Goal: Navigation & Orientation: Find specific page/section

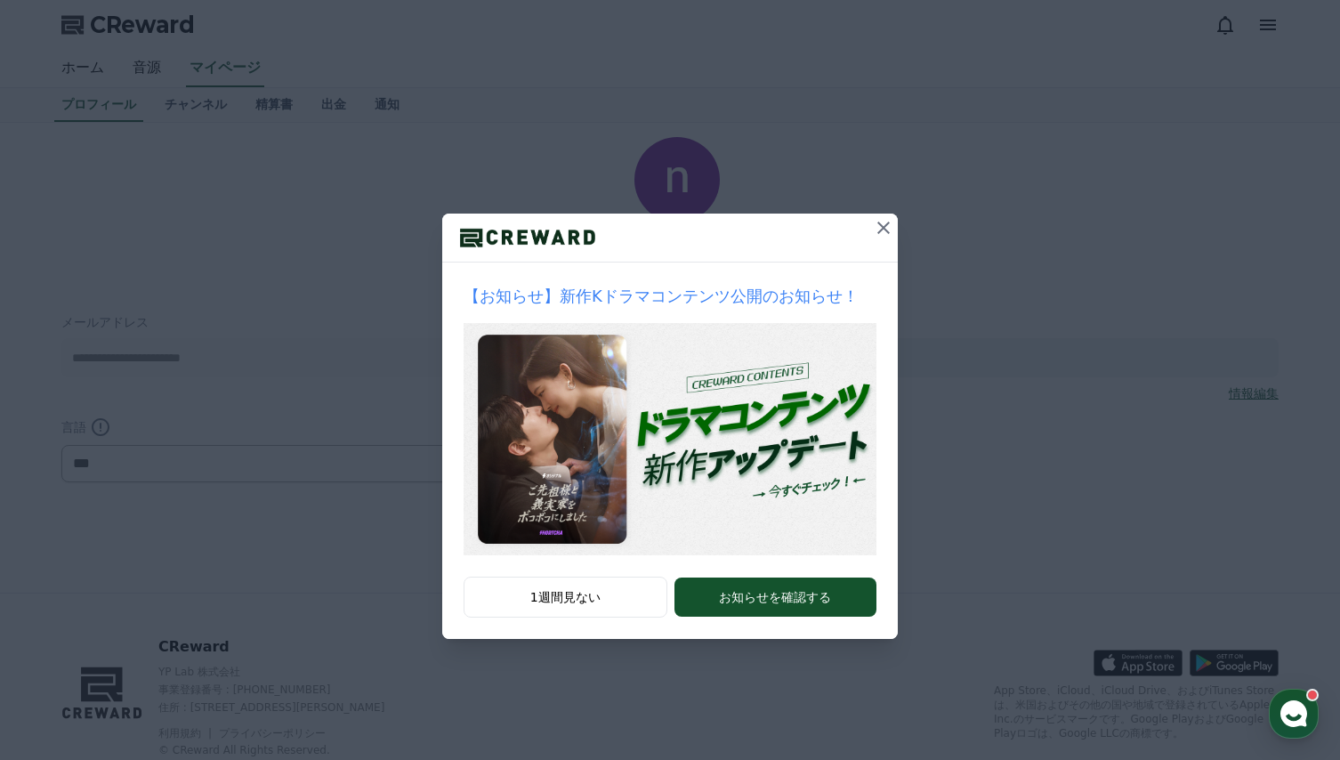
click at [879, 232] on icon at bounding box center [883, 227] width 12 height 12
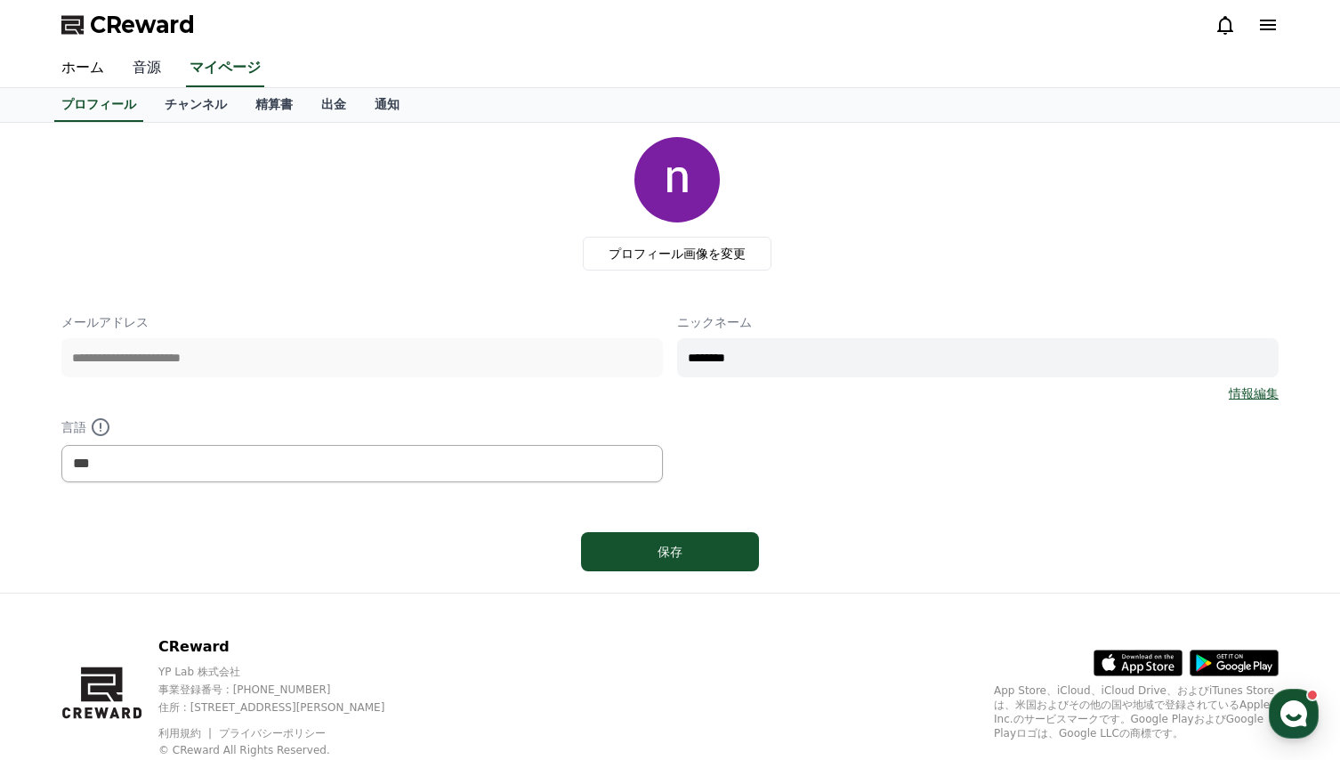
click at [137, 68] on link "音源" at bounding box center [146, 68] width 57 height 37
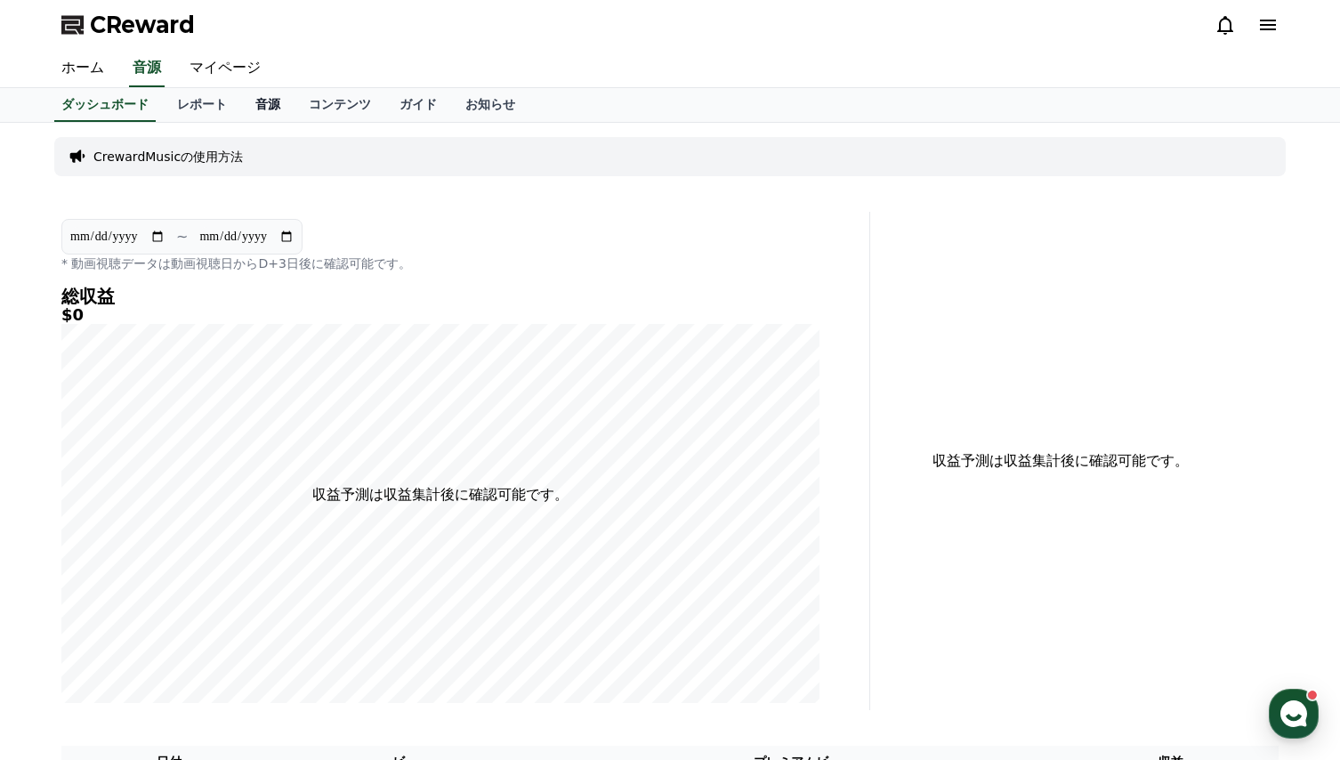
click at [241, 112] on link "音源" at bounding box center [267, 105] width 53 height 34
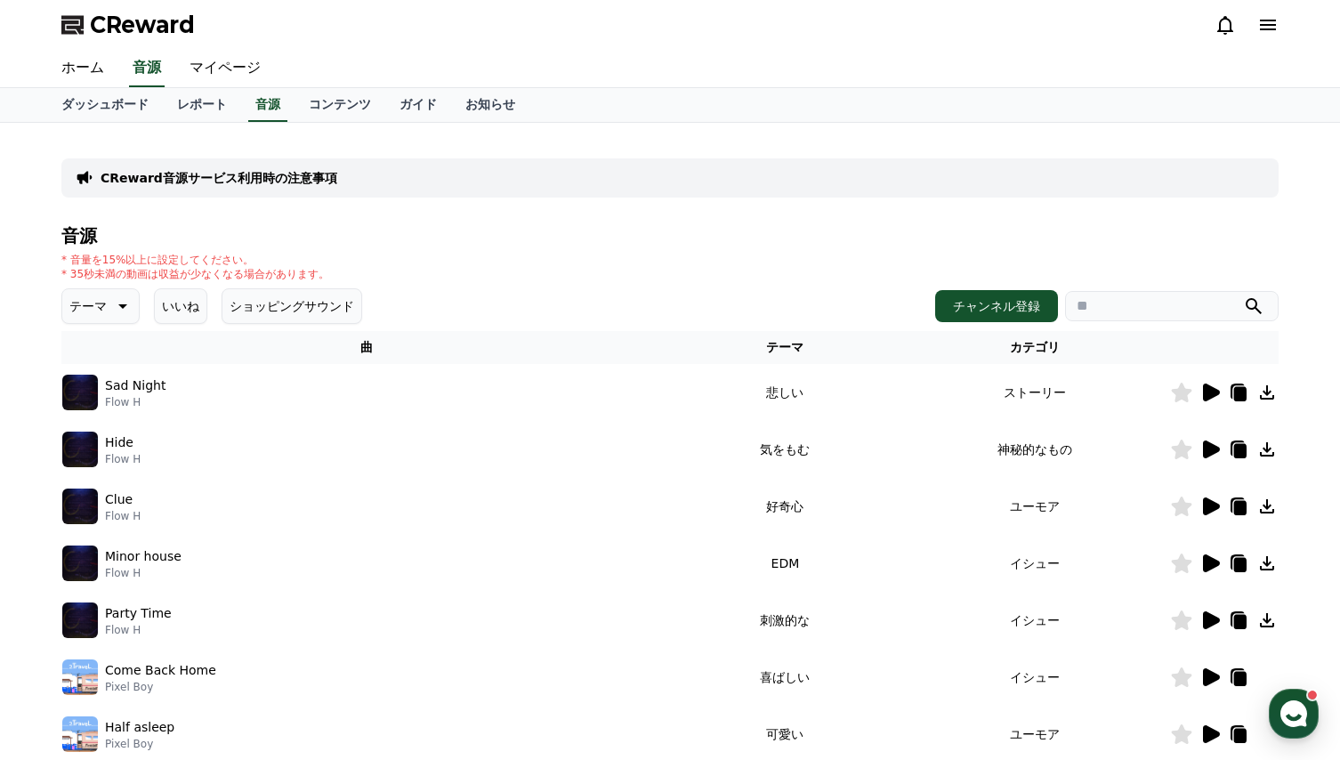
drag, startPoint x: 1242, startPoint y: 392, endPoint x: 1277, endPoint y: 221, distance: 175.3
click at [1277, 221] on div "CReward音源サービス利用時の注意事項 音源 * 音量を15%以上に設定してください。 * 35秒未満の動画は収益が少なくなる場合があります。 テーマ い…" at bounding box center [669, 553] width 1217 height 832
click at [1239, 394] on icon at bounding box center [1240, 394] width 12 height 14
click at [1271, 27] on icon at bounding box center [1267, 24] width 21 height 21
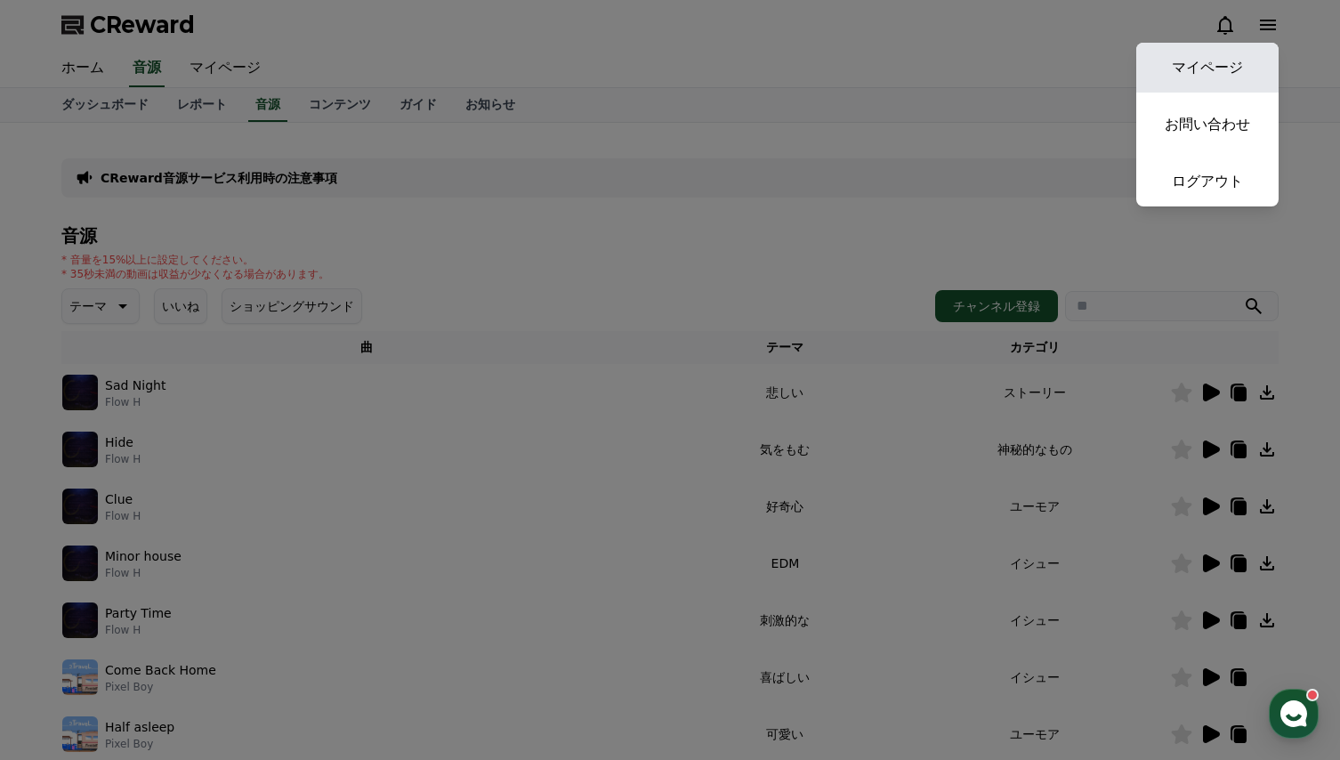
click at [1209, 70] on link "マイページ" at bounding box center [1207, 68] width 142 height 50
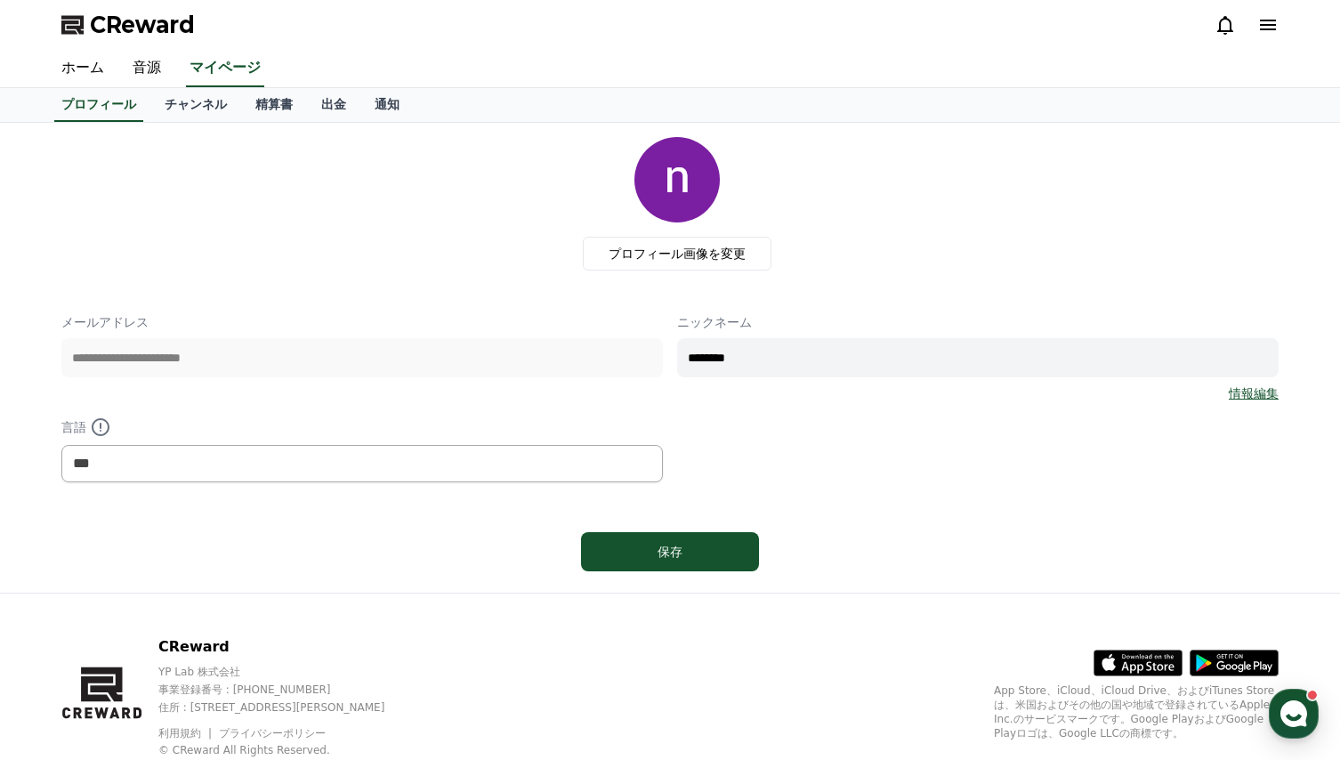
click at [342, 252] on div "プロフィール画像を変更" at bounding box center [677, 203] width 1203 height 133
click at [162, 113] on link "チャンネル" at bounding box center [195, 105] width 91 height 34
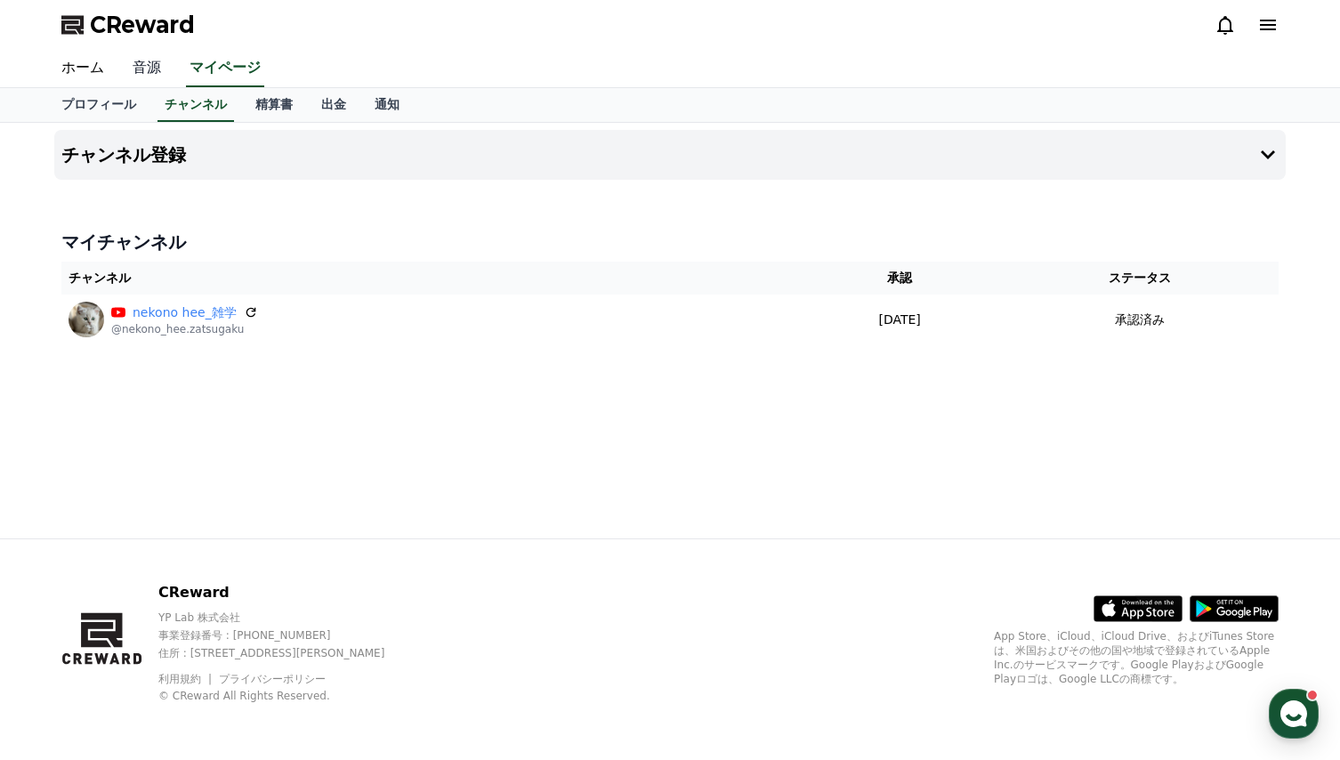
click at [133, 61] on link "音源" at bounding box center [146, 68] width 57 height 37
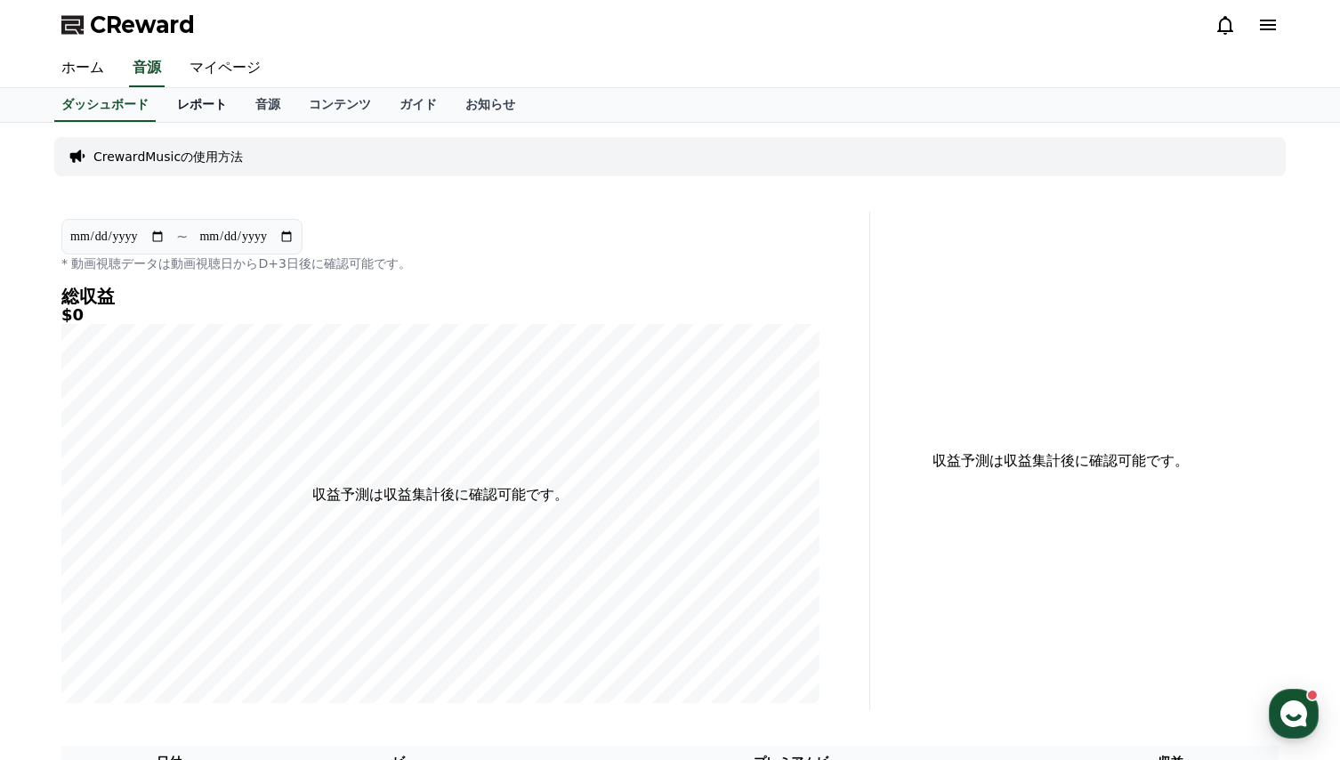
click at [188, 107] on link "レポート" at bounding box center [202, 105] width 78 height 34
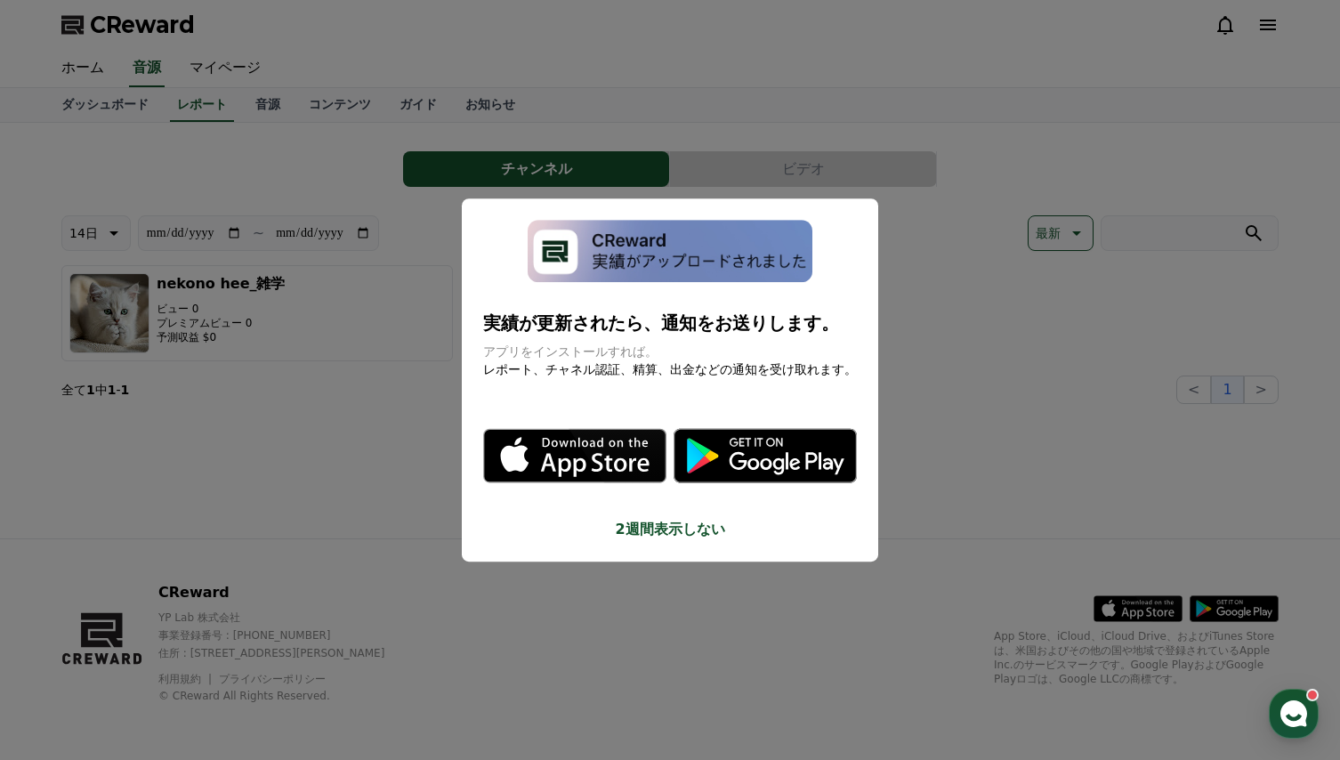
click at [304, 372] on button "close modal" at bounding box center [670, 380] width 1340 height 760
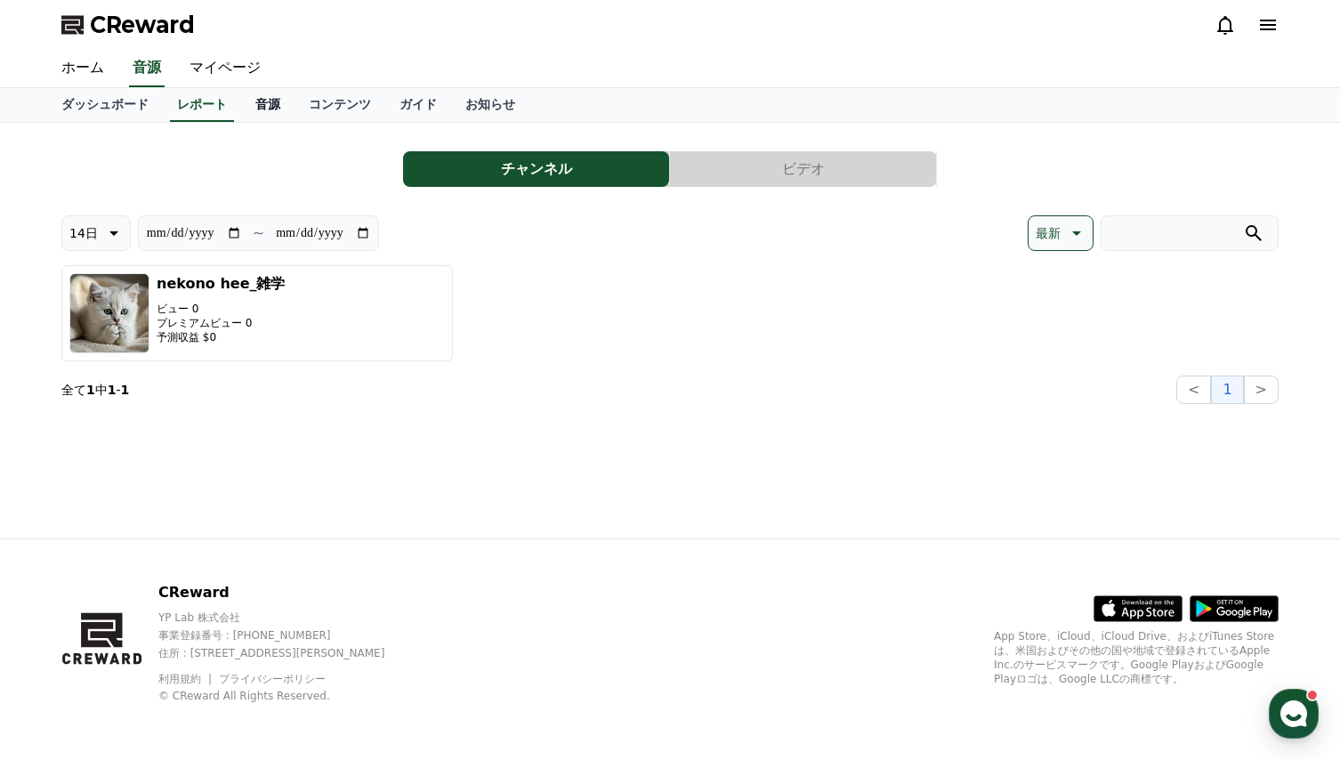
click at [243, 104] on link "音源" at bounding box center [267, 105] width 53 height 34
